Goal: Transaction & Acquisition: Subscribe to service/newsletter

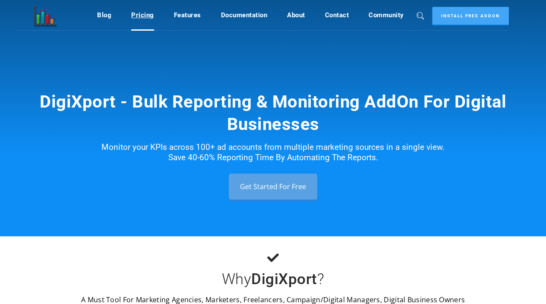
click at [140, 21] on link "Pricing" at bounding box center [142, 15] width 23 height 16
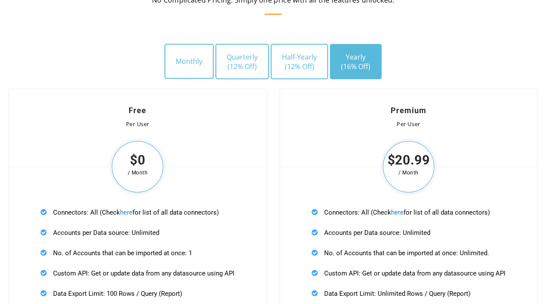
scroll to position [2525, 0]
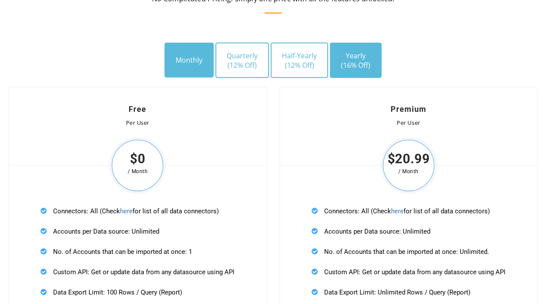
click at [208, 66] on button "Monthly" at bounding box center [188, 60] width 49 height 35
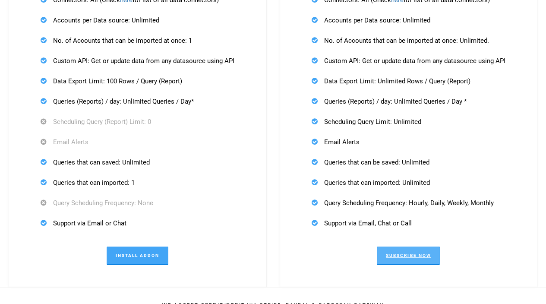
scroll to position [2741, 0]
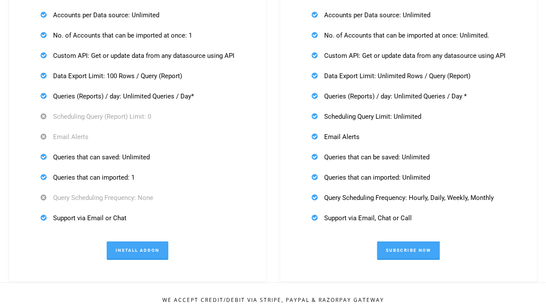
click at [402, 225] on div "Connectors: All (Check here for list of all data connectors) Accounts per Data …" at bounding box center [408, 106] width 213 height 253
click at [400, 238] on div "Premium Per User $24.99 / Month Connectors: All (Check here for list of all dat…" at bounding box center [409, 76] width 258 height 410
click at [400, 250] on link "Subscribe Now" at bounding box center [408, 250] width 63 height 19
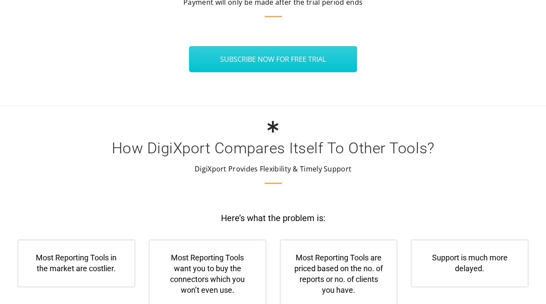
scroll to position [3075, 0]
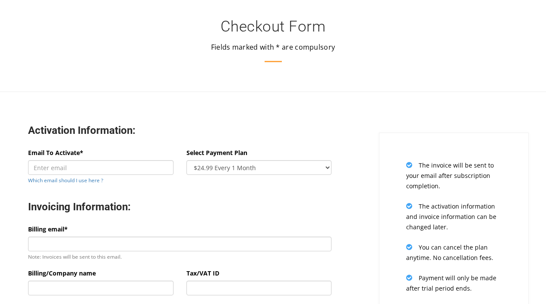
scroll to position [208, 0]
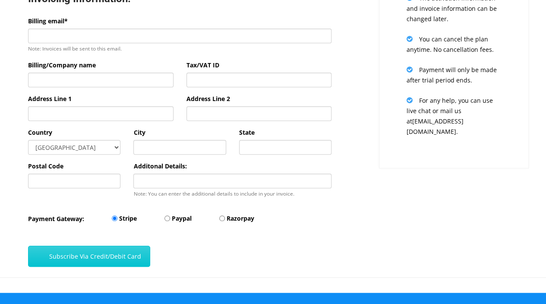
click at [179, 222] on label "Paypal" at bounding box center [182, 218] width 20 height 10
click at [170, 221] on input "Paypal" at bounding box center [167, 218] width 6 height 6
radio input "true"
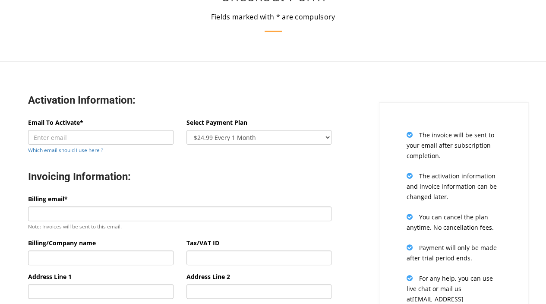
scroll to position [9, 0]
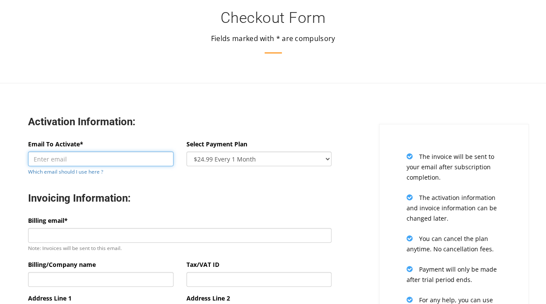
click at [96, 162] on input "Email To Activate*" at bounding box center [100, 158] width 145 height 15
paste input "vilhelm@henvimedia.co"
type input "vilhelm@henvimedia.com"
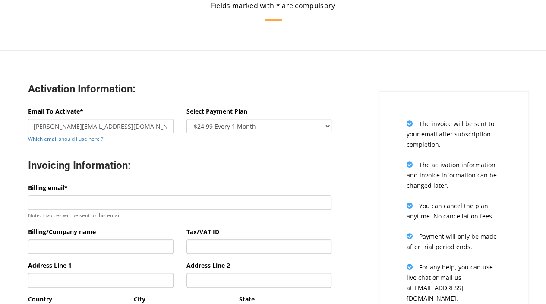
scroll to position [46, 0]
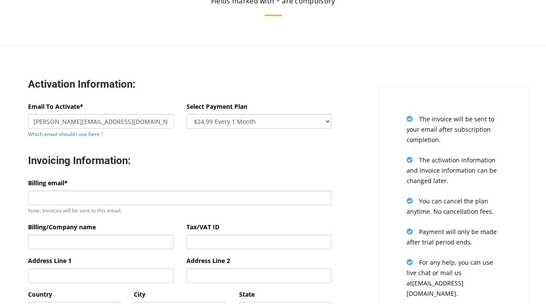
click at [210, 207] on div "Billing email* Note: Invoices will be sent to this email." at bounding box center [179, 197] width 303 height 38
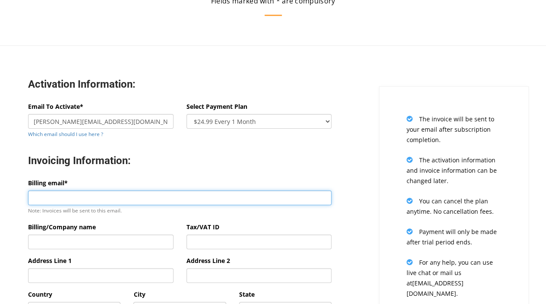
click at [210, 203] on input "Billing email*" at bounding box center [179, 197] width 303 height 15
paste input "vilhelm@henvimedia.co"
type input "vilhelm@henvimedia.com"
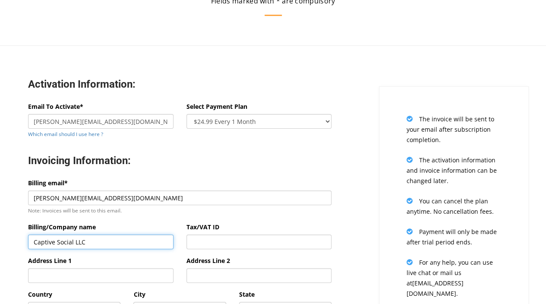
type input "Captive Social LLC"
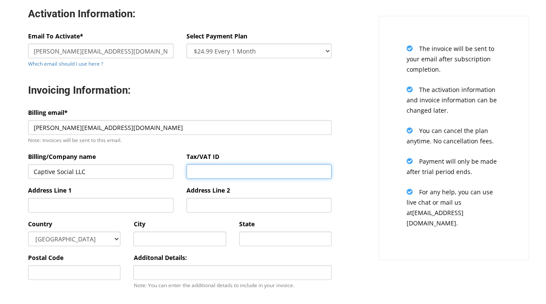
scroll to position [116, 0]
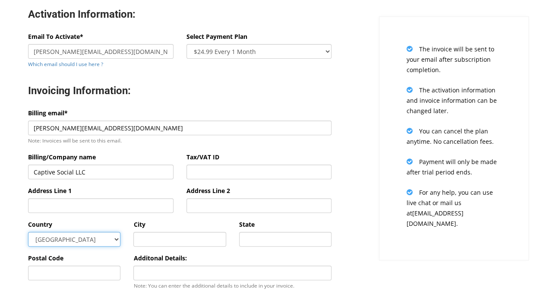
click at [105, 238] on select "Afghanistan Aland Islands Albania Algeria American Samoa Andorra Angola Anguill…" at bounding box center [74, 239] width 92 height 15
select select "US"
click at [28, 232] on select "Afghanistan Aland Islands Albania Algeria American Samoa Andorra Angola Anguill…" at bounding box center [74, 239] width 92 height 15
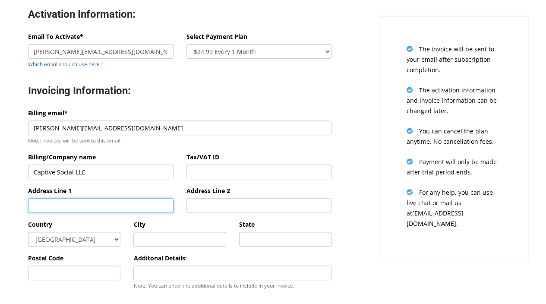
click at [88, 211] on input "Address Line 1" at bounding box center [100, 205] width 145 height 15
type input "915 N Oakland Ave"
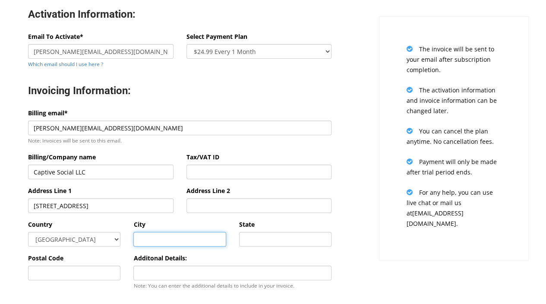
type input "Bolivar"
type input "Missouri"
type input "65613"
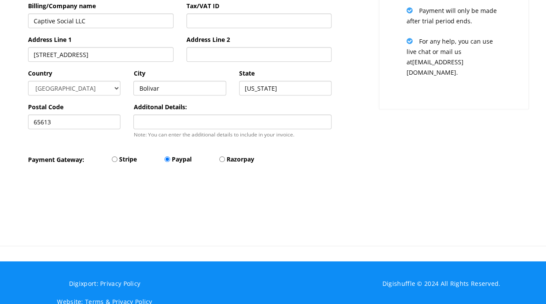
scroll to position [283, 0]
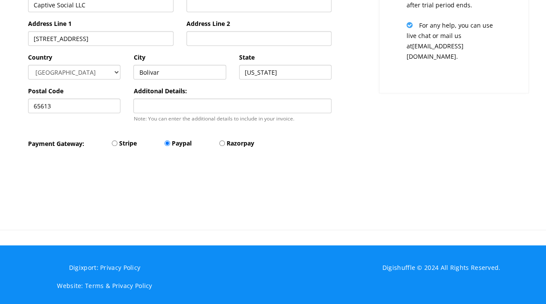
click at [123, 151] on div "Stripe" at bounding box center [111, 144] width 51 height 13
click at [129, 144] on label "Stripe" at bounding box center [128, 143] width 18 height 10
click at [117, 144] on input "Stripe" at bounding box center [115, 143] width 6 height 6
radio input "true"
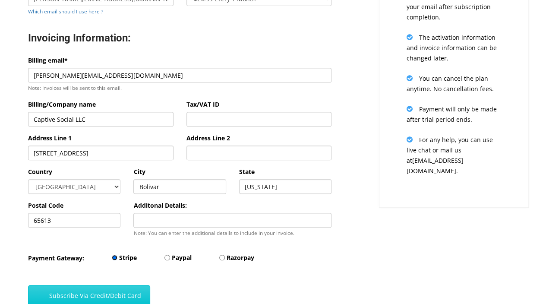
scroll to position [162, 0]
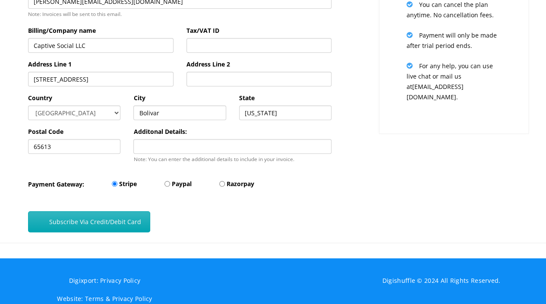
click at [127, 226] on button "Subscribe Via Credit/Debit Card" at bounding box center [89, 221] width 122 height 21
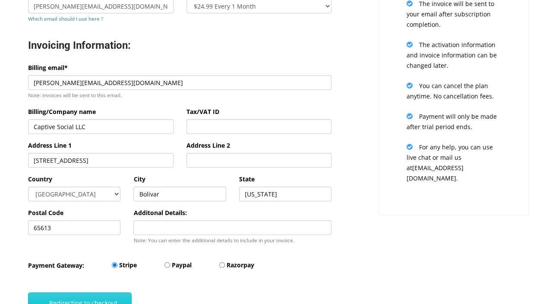
scroll to position [162, 0]
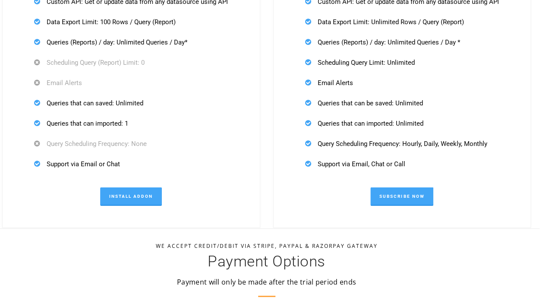
scroll to position [2928, 6]
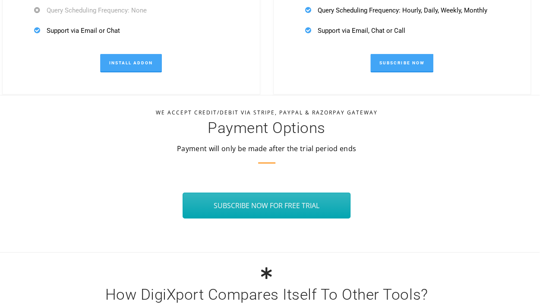
click at [262, 198] on link "SUBSCRIBE NOW FOR FREE TRIAL" at bounding box center [265, 205] width 167 height 26
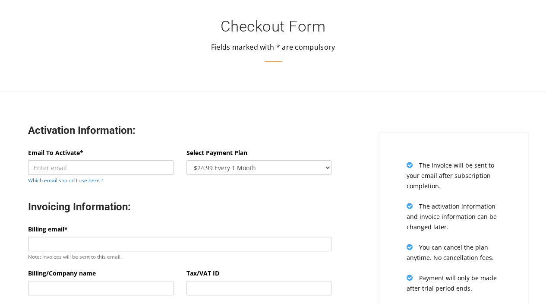
scroll to position [147, 0]
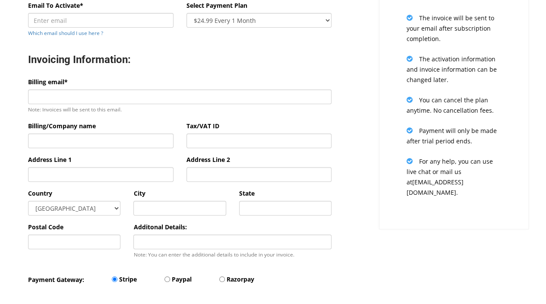
click at [233, 284] on label "Razorpay" at bounding box center [240, 279] width 28 height 10
click at [225, 282] on input "Razorpay" at bounding box center [222, 279] width 6 height 6
radio input "true"
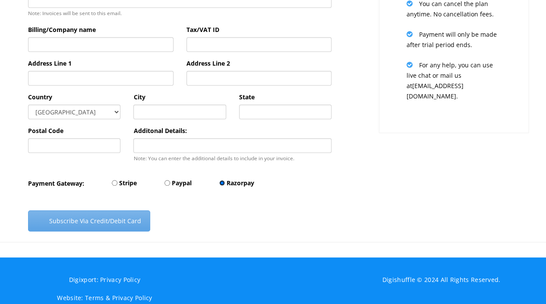
scroll to position [255, 0]
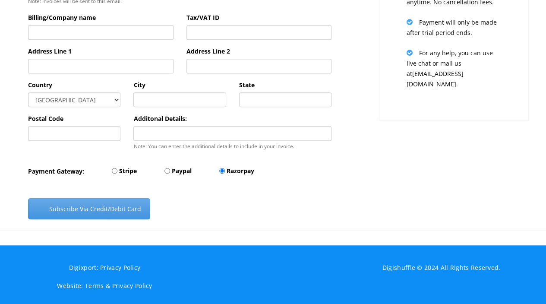
click at [136, 205] on button "Subscribe Via Credit/Debit Card" at bounding box center [89, 208] width 122 height 21
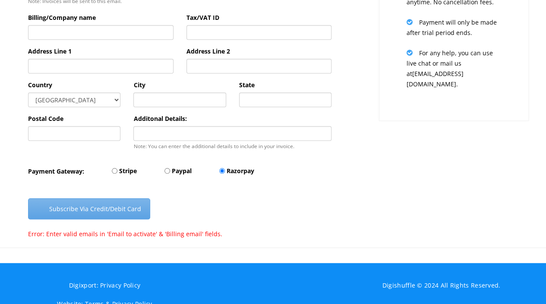
scroll to position [273, 0]
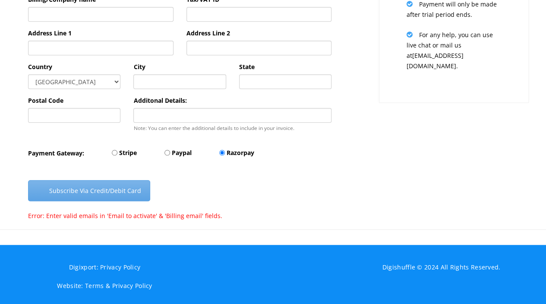
click at [163, 201] on div "Subscribe Via Credit/Debit Card" at bounding box center [180, 189] width 316 height 44
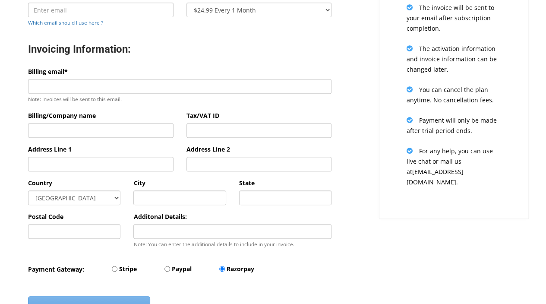
scroll to position [135, 0]
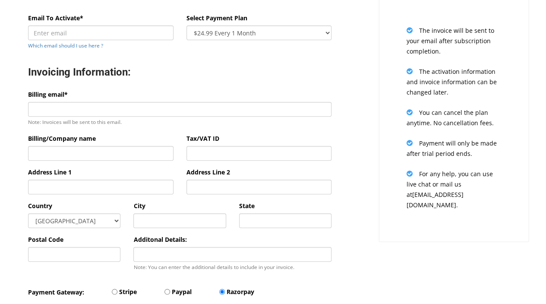
click at [110, 172] on div "Address Line 1" at bounding box center [100, 180] width 145 height 27
click at [108, 226] on select "Afghanistan Aland Islands Albania Algeria American Samoa Andorra Angola Anguill…" at bounding box center [74, 220] width 92 height 15
select select "US"
click at [28, 214] on select "Afghanistan Aland Islands Albania Algeria American Samoa Andorra Angola Anguill…" at bounding box center [74, 220] width 92 height 15
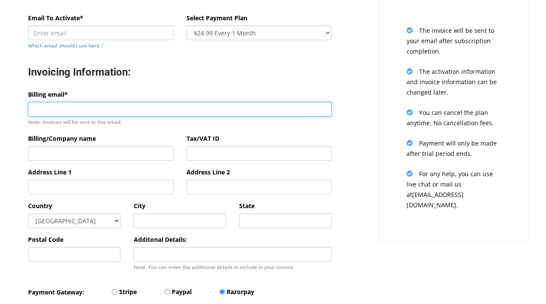
click at [98, 112] on input "Billing email*" at bounding box center [179, 109] width 303 height 15
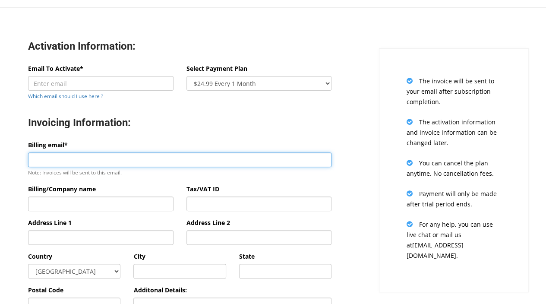
scroll to position [70, 0]
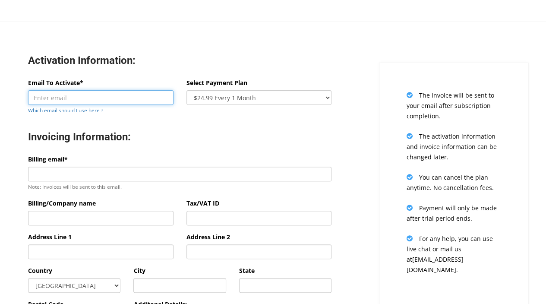
click at [102, 103] on input "Email To Activate*" at bounding box center [100, 97] width 145 height 15
paste input "vilhelm@henvimedia.co"
type input "vilhelm@henvimedia.com"
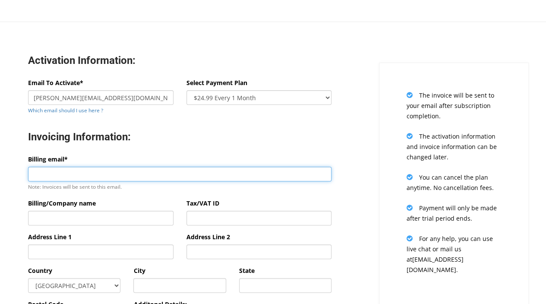
click at [122, 173] on input "Billing email*" at bounding box center [179, 173] width 303 height 15
paste input "vilhelm@henvimedia.co"
type input "vilhelm@henvimedia.com"
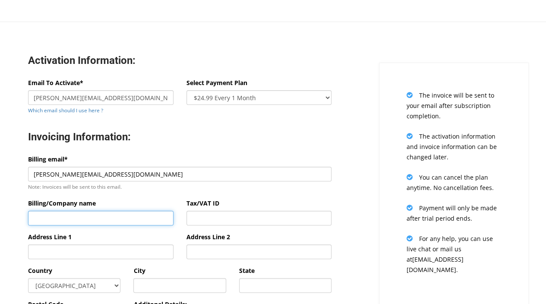
click at [112, 214] on input "Billing/Company name" at bounding box center [100, 217] width 145 height 15
type input "Captive Social LLC"
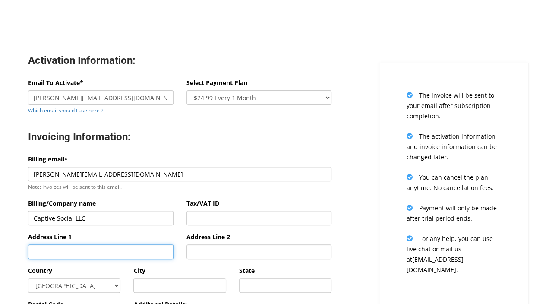
type input "915 N Oakland Ave"
type input "Bolivar"
type input "Missouri"
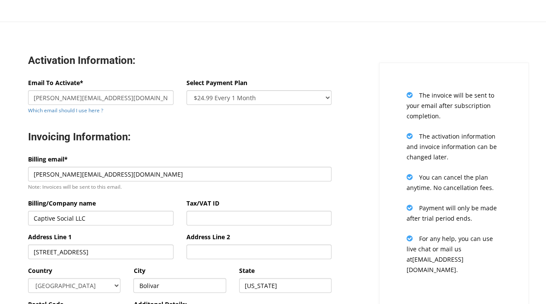
type input "65613"
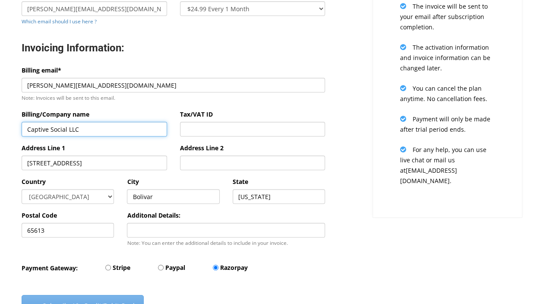
scroll to position [192, 6]
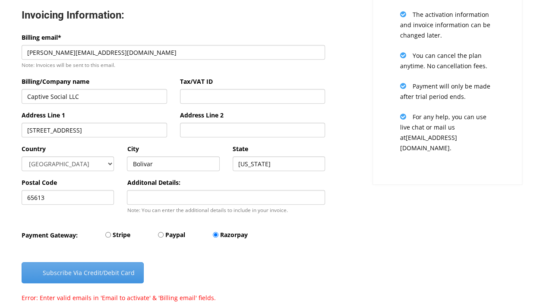
click at [129, 274] on button "Subscribe Via Credit/Debit Card" at bounding box center [83, 272] width 122 height 21
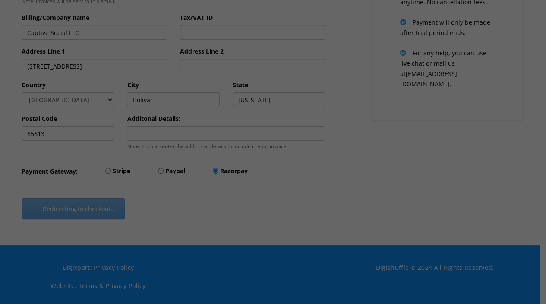
scroll to position [249, 6]
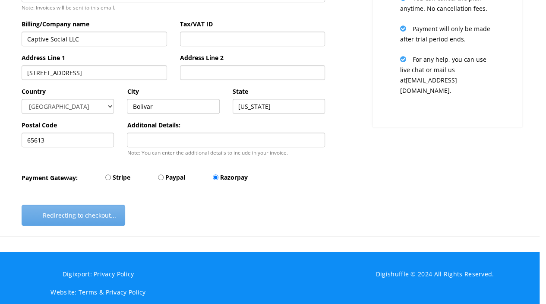
click at [401, 261] on footer "Digixport: Privacy Policy Website: Terms & Privacy Policy Digishuffle © 2024 Al…" at bounding box center [267, 280] width 546 height 59
click at [127, 177] on label "Stripe" at bounding box center [122, 177] width 18 height 10
click at [111, 177] on input "Stripe" at bounding box center [108, 177] width 6 height 6
radio input "true"
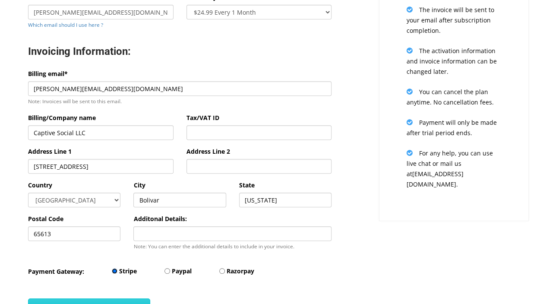
scroll to position [160, 0]
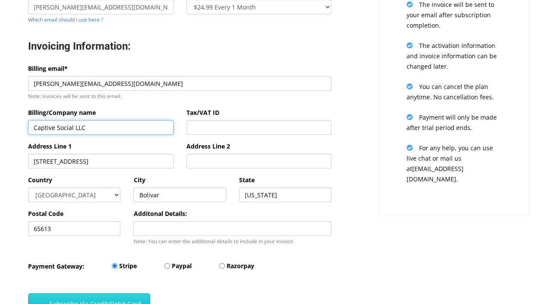
click at [140, 133] on input "Captive Social LLC" at bounding box center [100, 127] width 145 height 15
type input "Olsson, Vilhelm"
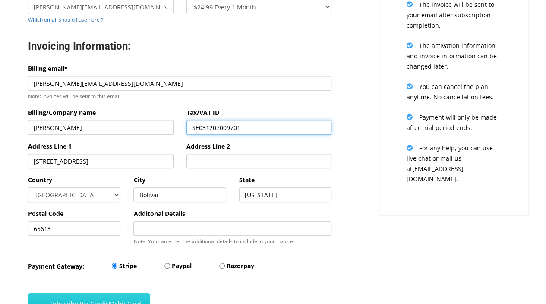
type input "SE031207009701"
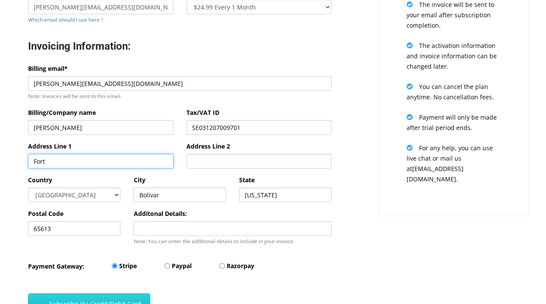
type input "Fortvägen 114"
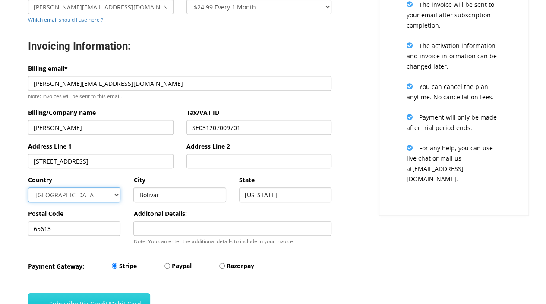
click at [84, 201] on select "Afghanistan Aland Islands Albania Algeria American Samoa Andorra Angola Anguill…" at bounding box center [74, 194] width 92 height 15
select select "SE"
click at [28, 187] on select "Afghanistan Aland Islands Albania Algeria American Samoa Andorra Angola Anguill…" at bounding box center [74, 194] width 92 height 15
click at [170, 193] on input "Bolivar" at bounding box center [179, 194] width 92 height 15
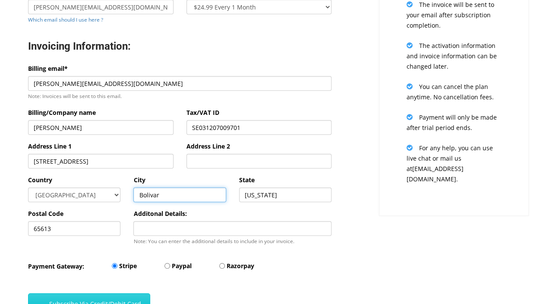
type input "Täby"
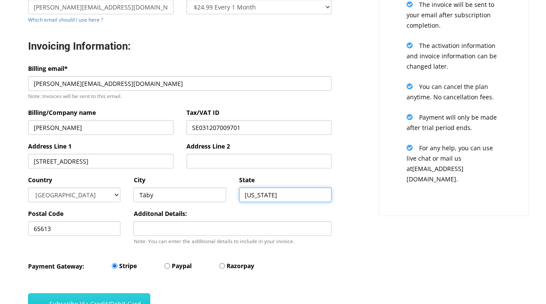
click at [292, 195] on input "Missouri" at bounding box center [285, 194] width 92 height 15
type input "Stockholms län"
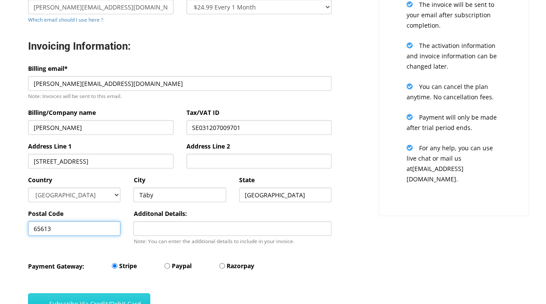
click at [94, 233] on input "65613" at bounding box center [74, 228] width 92 height 15
type input "18768"
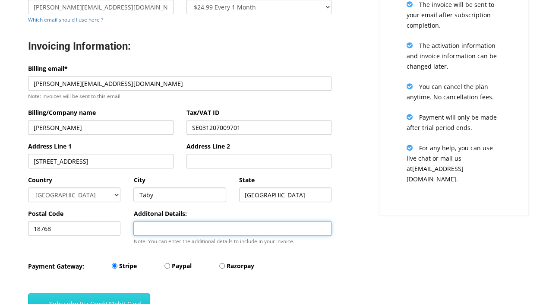
click at [161, 232] on input "Additonal Details:" at bounding box center [232, 228] width 198 height 15
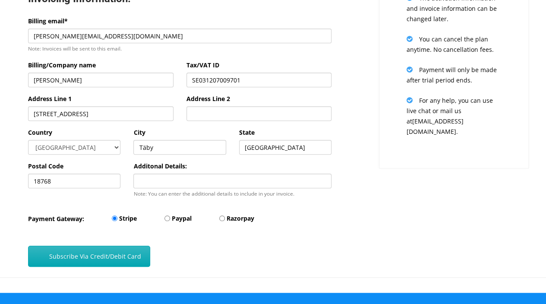
click at [120, 255] on button "Subscribe Via Credit/Debit Card" at bounding box center [89, 255] width 122 height 21
